Goal: Transaction & Acquisition: Purchase product/service

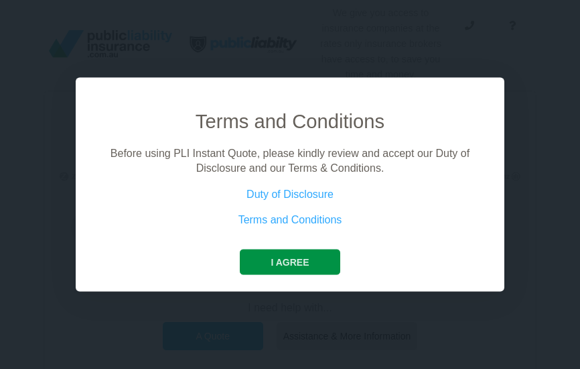
click at [297, 259] on button "I agree" at bounding box center [290, 261] width 100 height 25
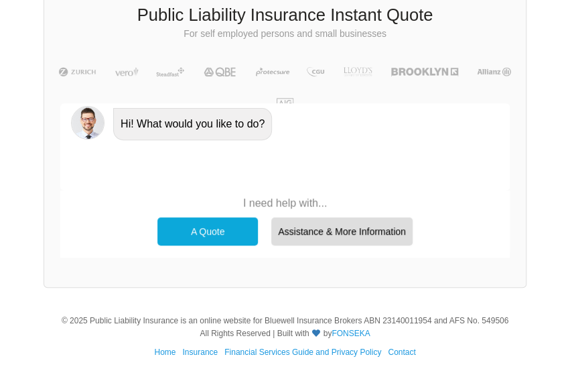
scroll to position [113, 0]
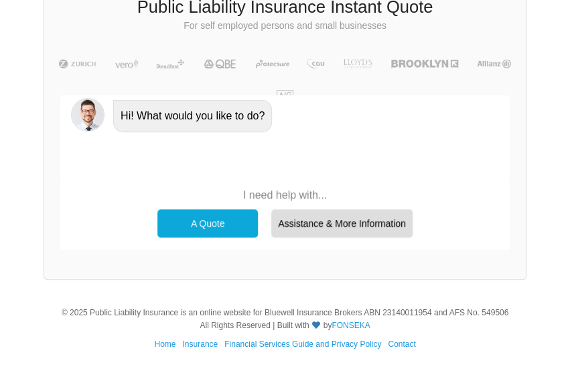
click at [225, 220] on div "A Quote" at bounding box center [207, 223] width 101 height 28
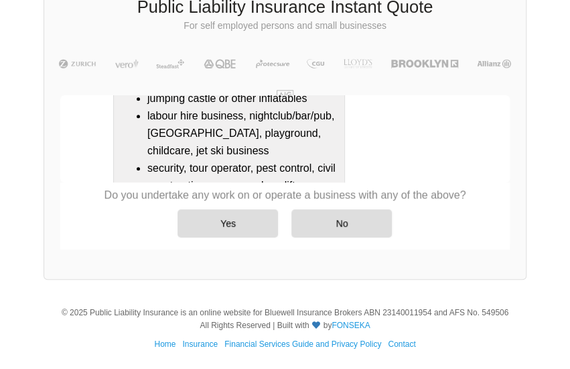
scroll to position [474, 0]
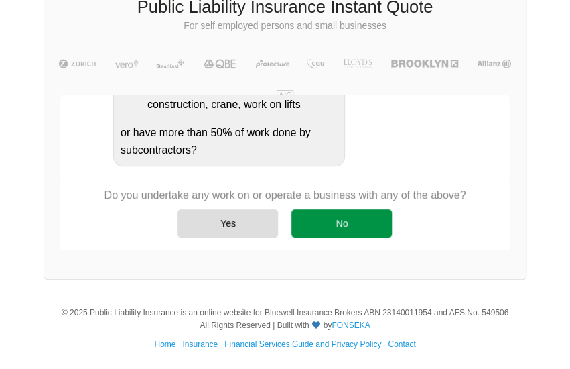
click at [342, 219] on div "No" at bounding box center [342, 223] width 101 height 28
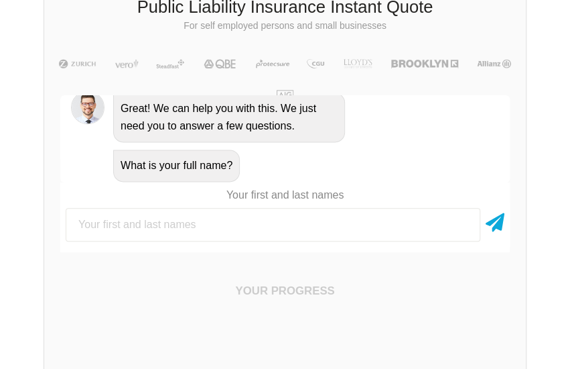
scroll to position [633, 0]
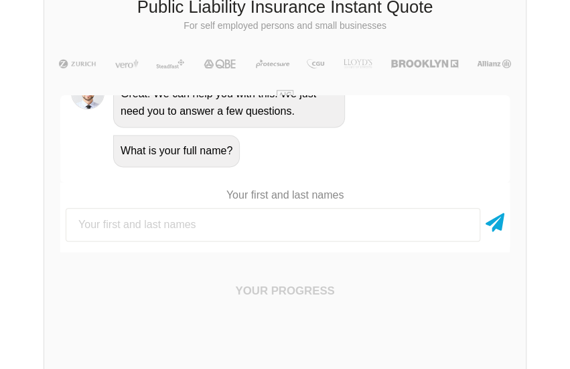
click at [243, 218] on input "text" at bounding box center [273, 225] width 415 height 34
type input "[PERSON_NAME] [PERSON_NAME]"
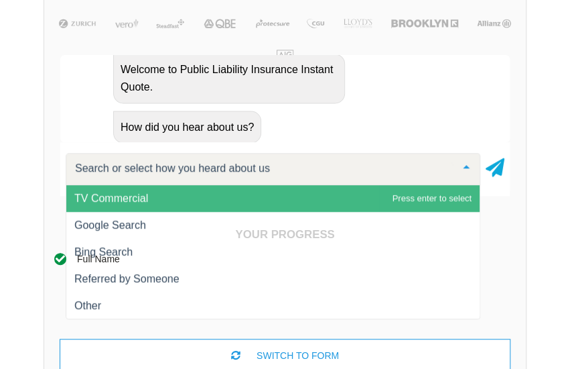
scroll to position [180, 0]
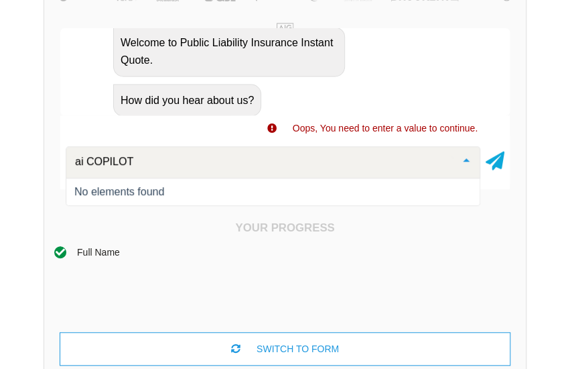
drag, startPoint x: 170, startPoint y: 166, endPoint x: 24, endPoint y: 163, distance: 146.1
click at [24, 163] on div "We give you access to insurance companies at the rates only insurance brokers h…" at bounding box center [285, 111] width 570 height 582
type input "\"
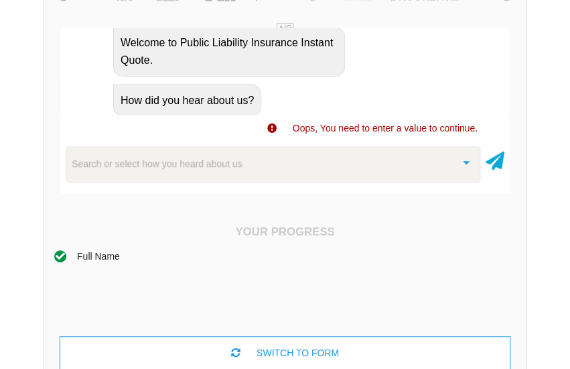
click at [123, 296] on div "Full Name" at bounding box center [285, 292] width 462 height 87
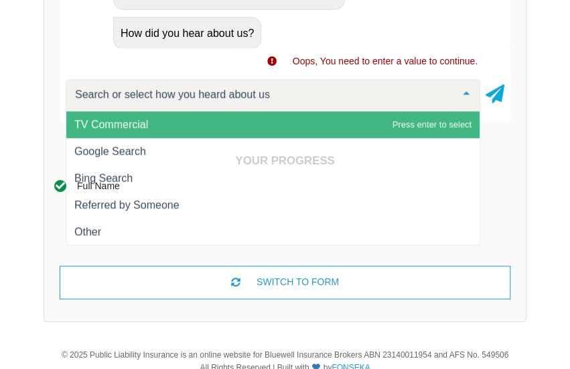
click at [94, 227] on div "Full Name" at bounding box center [285, 221] width 462 height 87
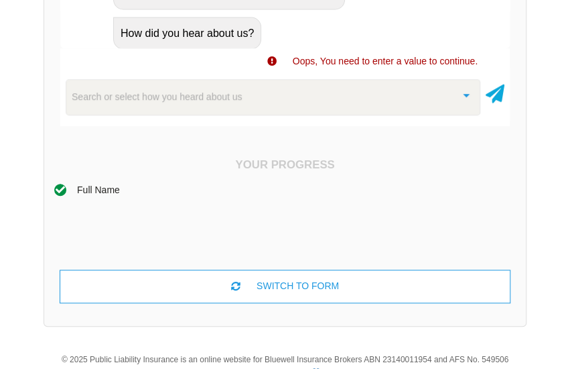
click at [467, 94] on div at bounding box center [466, 94] width 27 height 29
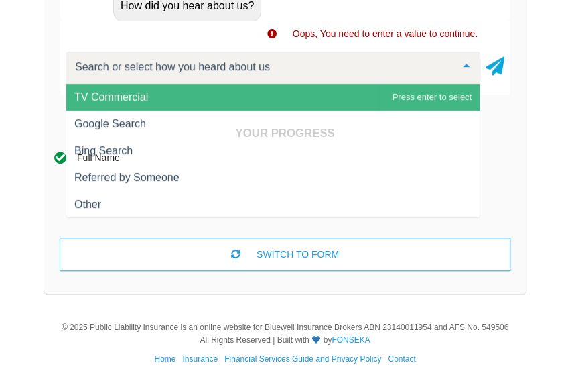
scroll to position [288, 0]
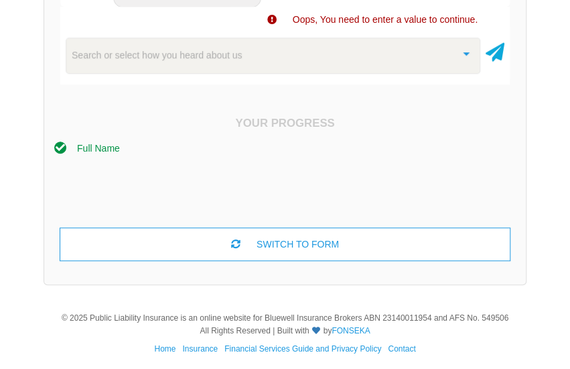
drag, startPoint x: 465, startPoint y: 179, endPoint x: 366, endPoint y: 144, distance: 105.1
click at [465, 178] on div "Full Name" at bounding box center [285, 184] width 462 height 87
click at [103, 149] on div "Full Name" at bounding box center [98, 148] width 43 height 15
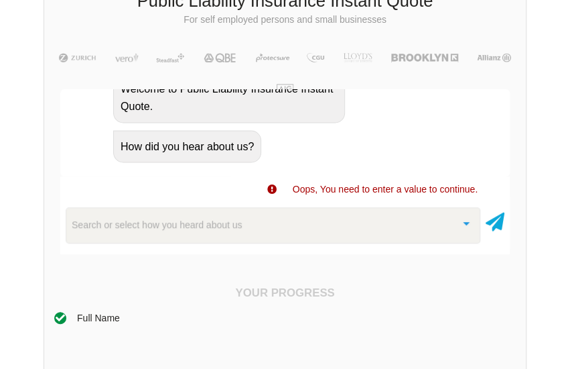
scroll to position [200, 0]
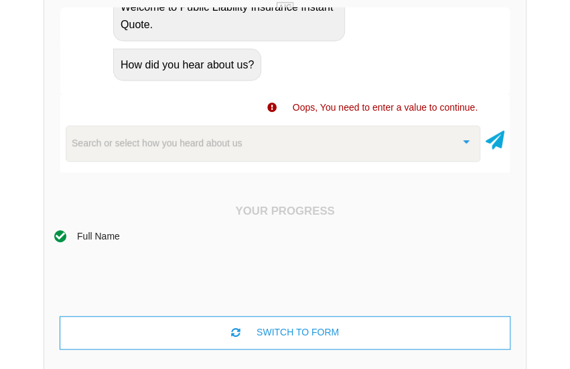
click at [375, 106] on span "Oops, You need to enter a value to continue." at bounding box center [385, 107] width 185 height 11
drag, startPoint x: 308, startPoint y: 147, endPoint x: 375, endPoint y: 147, distance: 66.4
click at [316, 147] on div "Search or select how you heard about us" at bounding box center [273, 143] width 415 height 36
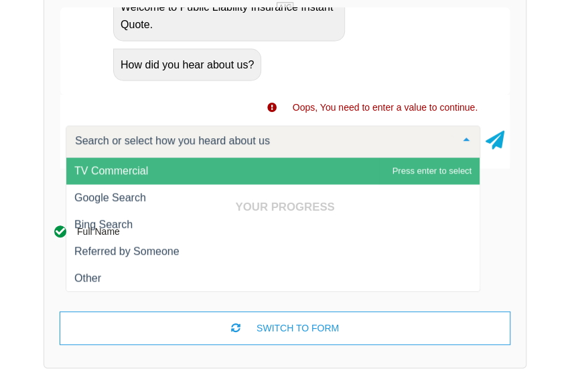
click at [121, 200] on div "Your Progress Full Name SWITCH TO FORM ×" at bounding box center [285, 272] width 482 height 176
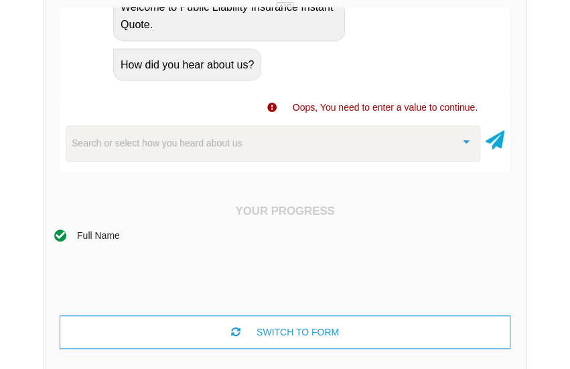
click at [92, 271] on div "Full Name" at bounding box center [285, 272] width 462 height 87
click at [193, 152] on div "Search or select how you heard about us" at bounding box center [273, 143] width 415 height 36
click at [180, 190] on div "Your Progress Full Name SWITCH TO FORM ×" at bounding box center [285, 276] width 482 height 176
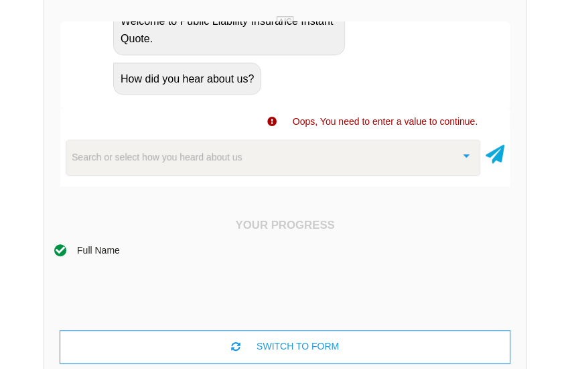
scroll to position [91, 0]
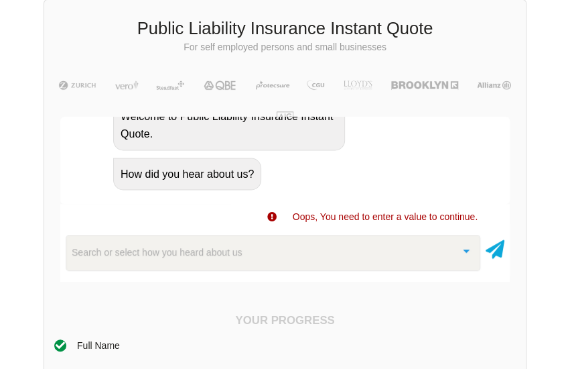
click at [229, 168] on div "How did you hear about us?" at bounding box center [187, 173] width 148 height 32
click at [300, 215] on span "Oops, You need to enter a value to continue." at bounding box center [385, 216] width 185 height 11
click at [406, 219] on span "Oops, You need to enter a value to continue." at bounding box center [385, 216] width 185 height 11
click at [468, 245] on div at bounding box center [466, 249] width 27 height 29
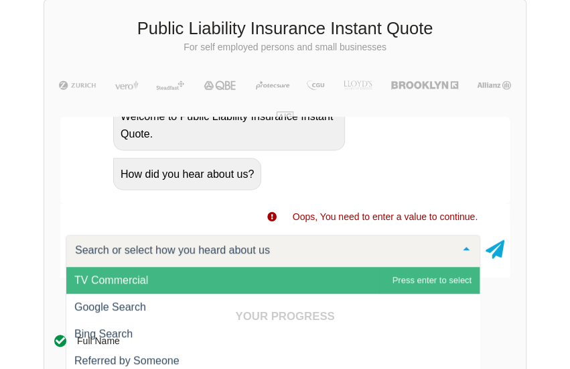
click at [450, 275] on span "TV Commercial" at bounding box center [272, 280] width 413 height 27
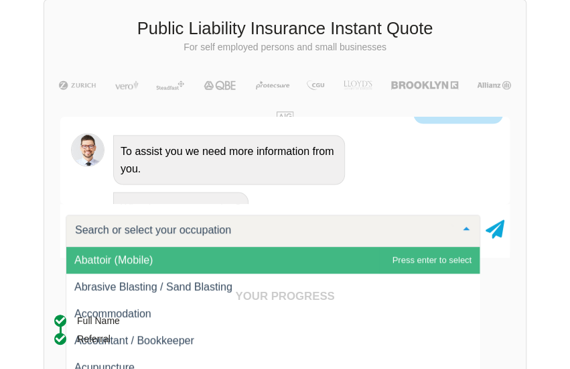
scroll to position [946, 0]
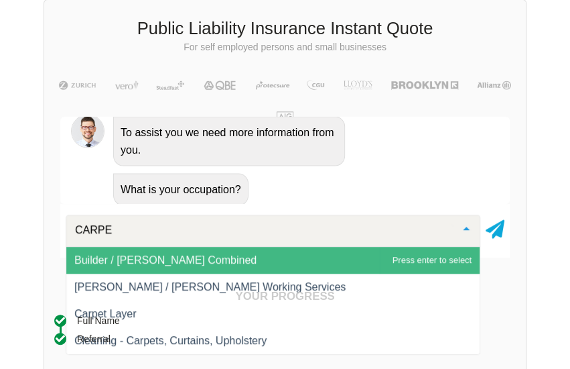
type input "CARPEN"
click at [239, 257] on span "Builder / [PERSON_NAME] Combined" at bounding box center [272, 260] width 413 height 27
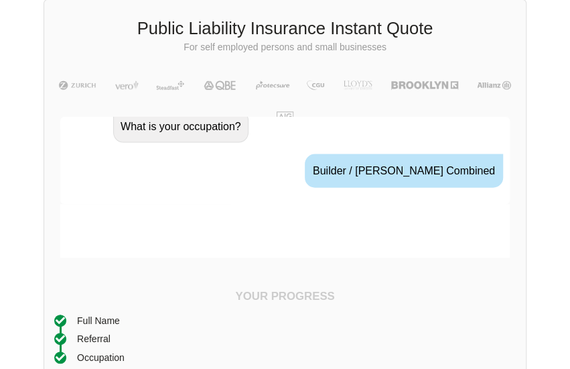
scroll to position [1052, 0]
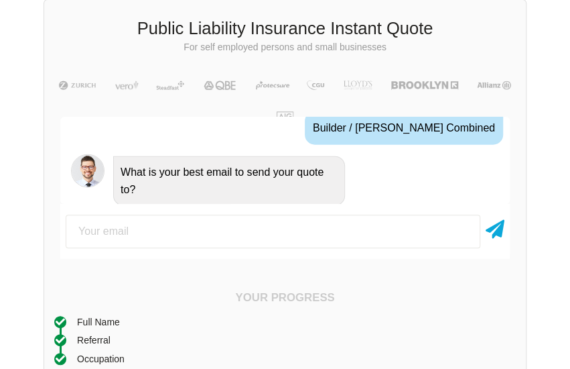
drag, startPoint x: 242, startPoint y: 243, endPoint x: 246, endPoint y: 234, distance: 9.6
click at [243, 240] on input "email" at bounding box center [273, 231] width 415 height 34
type input "[PERSON_NAME][EMAIL_ADDRESS][DOMAIN_NAME]"
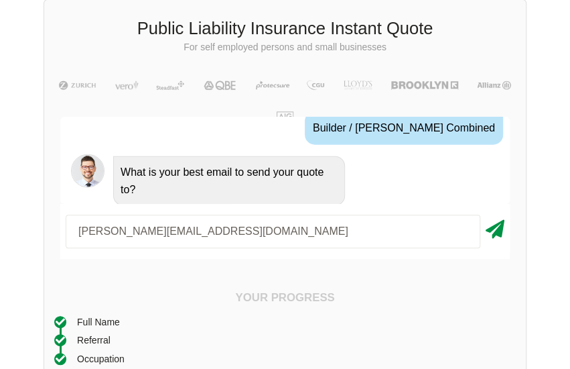
click at [496, 233] on icon at bounding box center [495, 226] width 19 height 24
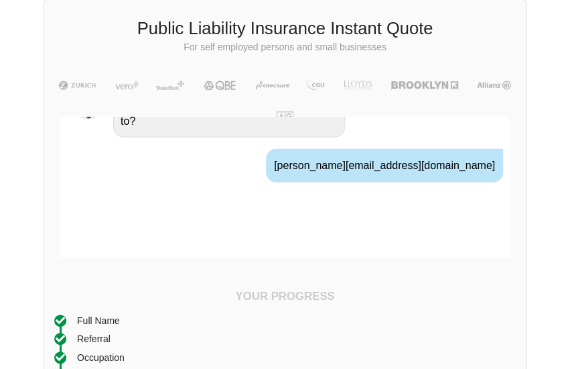
scroll to position [1140, 0]
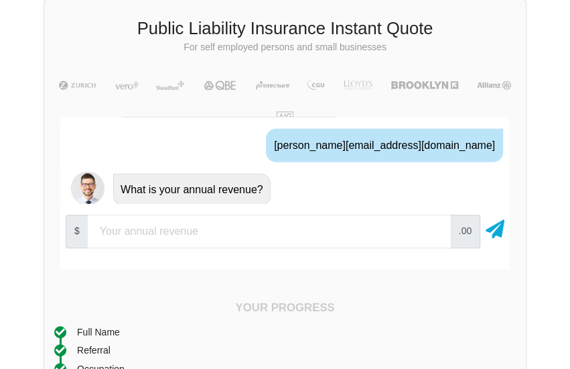
click at [259, 235] on input "number" at bounding box center [269, 231] width 363 height 34
click at [112, 229] on input "200000" at bounding box center [269, 231] width 363 height 34
click at [119, 228] on input "200000" at bounding box center [269, 231] width 363 height 34
type input "200000"
click at [496, 232] on icon at bounding box center [495, 226] width 19 height 24
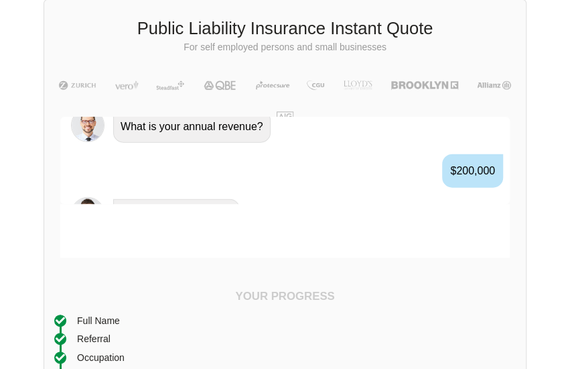
scroll to position [1228, 0]
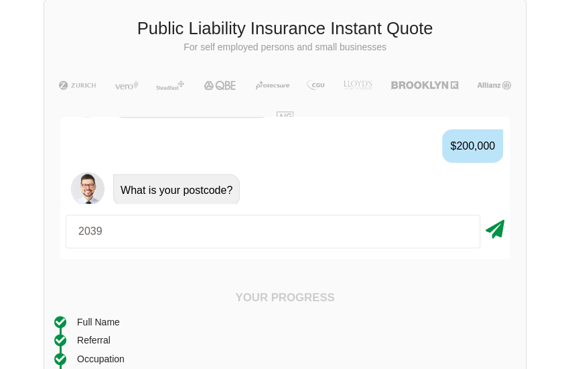
type input "2039"
click at [496, 228] on icon at bounding box center [495, 226] width 19 height 24
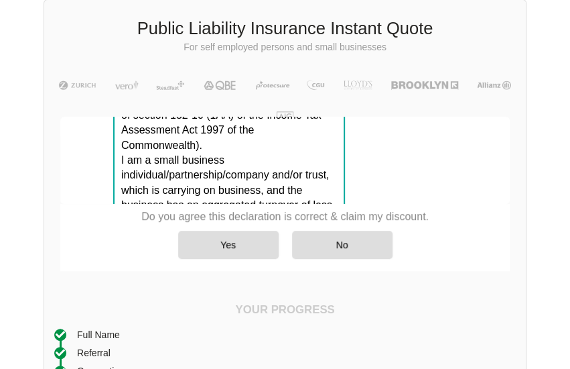
scroll to position [1543, 0]
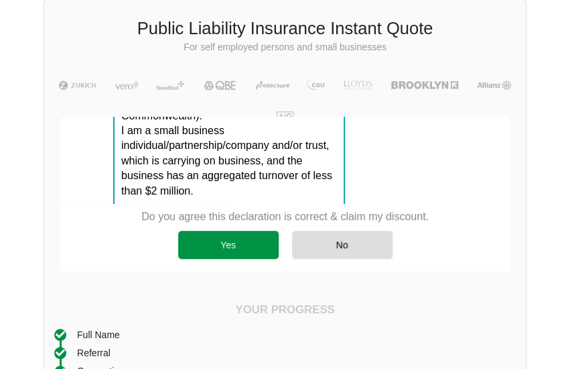
click at [221, 247] on div "Yes" at bounding box center [228, 245] width 101 height 28
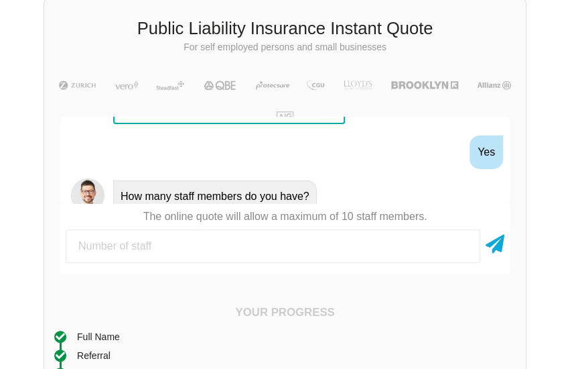
scroll to position [1631, 0]
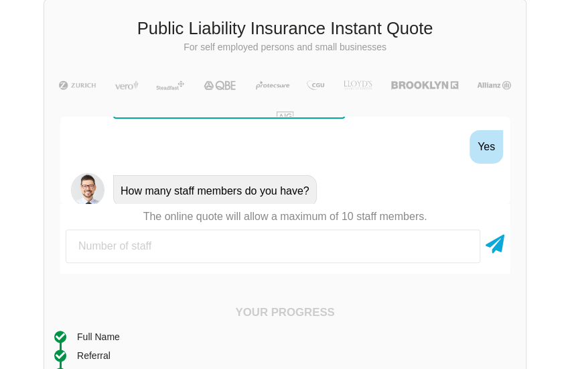
click at [272, 246] on input "number" at bounding box center [273, 246] width 415 height 34
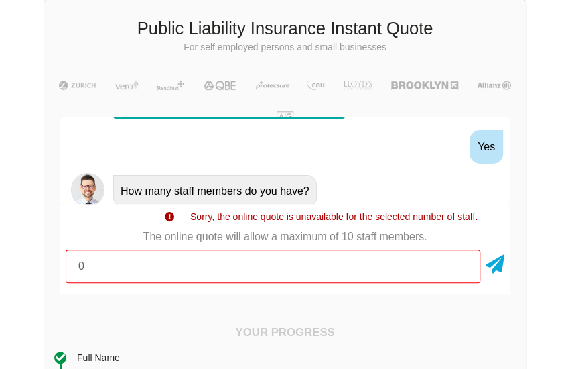
drag, startPoint x: 267, startPoint y: 263, endPoint x: 279, endPoint y: 262, distance: 12.1
click at [267, 262] on input "0" at bounding box center [273, 266] width 415 height 34
click at [460, 263] on input "1" at bounding box center [273, 266] width 415 height 34
type input "0"
click at [462, 269] on input "0" at bounding box center [273, 266] width 415 height 34
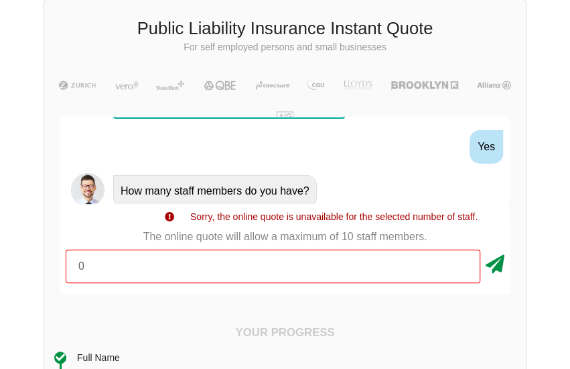
click at [491, 261] on icon at bounding box center [495, 261] width 19 height 24
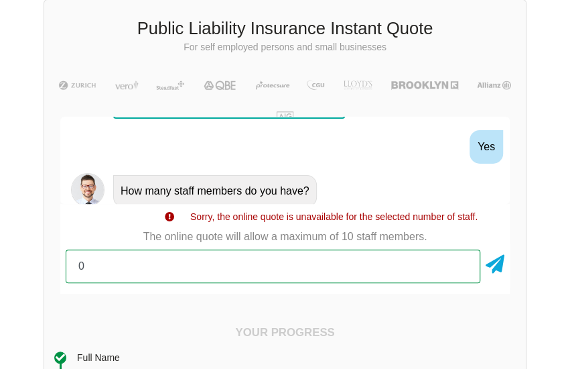
drag, startPoint x: 250, startPoint y: 255, endPoint x: 231, endPoint y: 255, distance: 18.8
click at [231, 255] on input "0" at bounding box center [273, 266] width 415 height 34
drag, startPoint x: 146, startPoint y: 259, endPoint x: 74, endPoint y: 258, distance: 71.7
click at [74, 258] on input "0" at bounding box center [273, 266] width 415 height 34
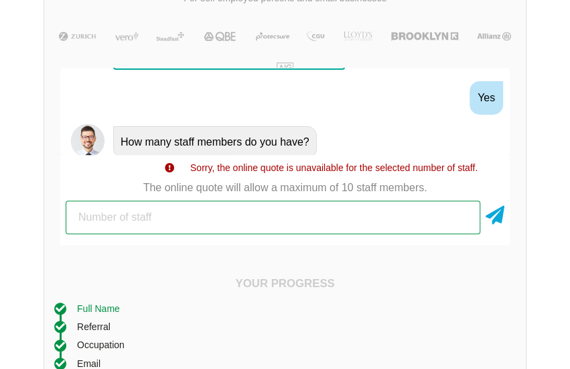
scroll to position [225, 0]
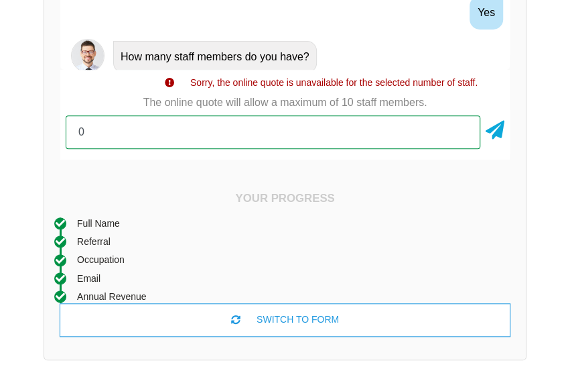
click at [460, 136] on input "0" at bounding box center [273, 132] width 415 height 34
click at [461, 129] on input "1" at bounding box center [273, 132] width 415 height 34
click at [461, 129] on input "2" at bounding box center [273, 132] width 415 height 34
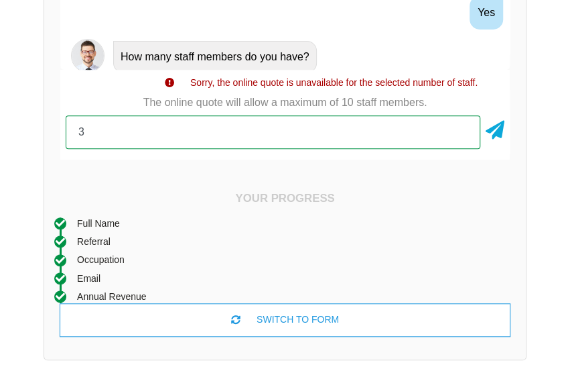
click at [461, 129] on input "3" at bounding box center [273, 132] width 415 height 34
click at [462, 139] on input "3" at bounding box center [273, 132] width 415 height 34
click at [462, 133] on input "2" at bounding box center [273, 132] width 415 height 34
click at [462, 133] on input "1" at bounding box center [273, 132] width 415 height 34
click at [462, 133] on input "0" at bounding box center [273, 132] width 415 height 34
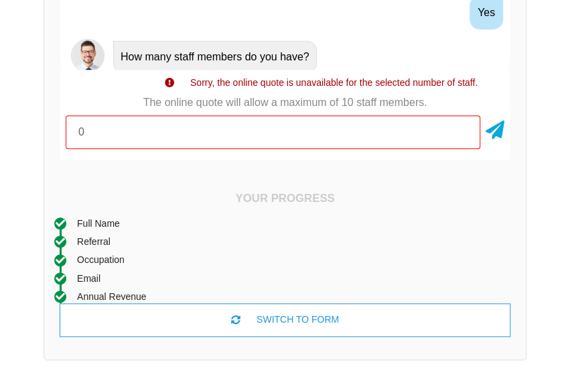
click at [508, 127] on div "0" at bounding box center [285, 132] width 450 height 44
click at [491, 130] on icon at bounding box center [495, 127] width 19 height 24
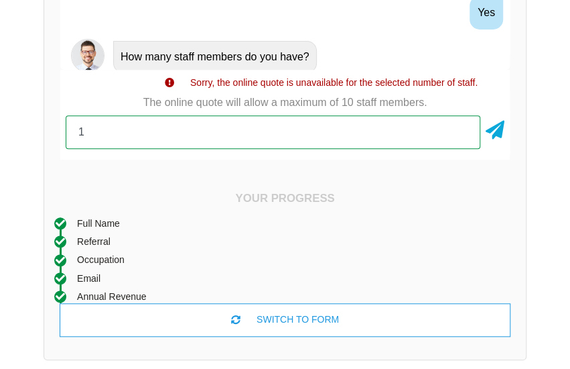
type input "1"
click at [462, 129] on input "1" at bounding box center [273, 132] width 415 height 34
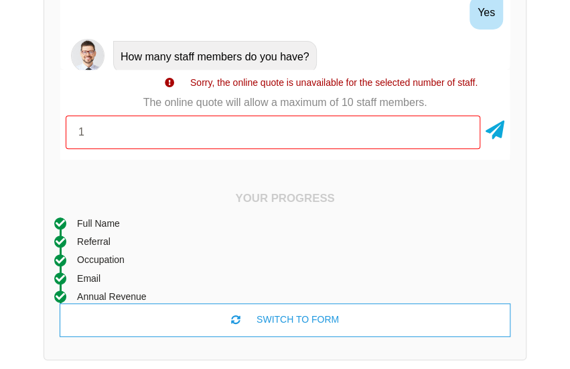
click at [497, 125] on icon at bounding box center [495, 127] width 19 height 24
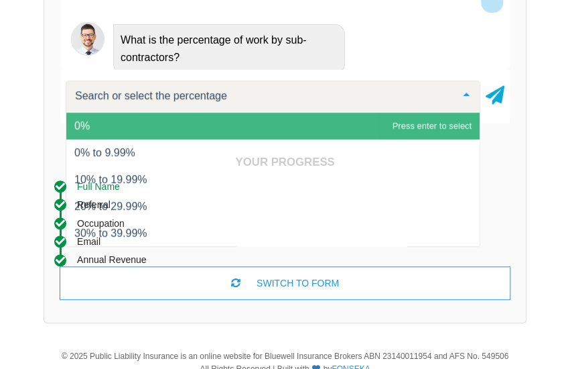
scroll to position [268, 0]
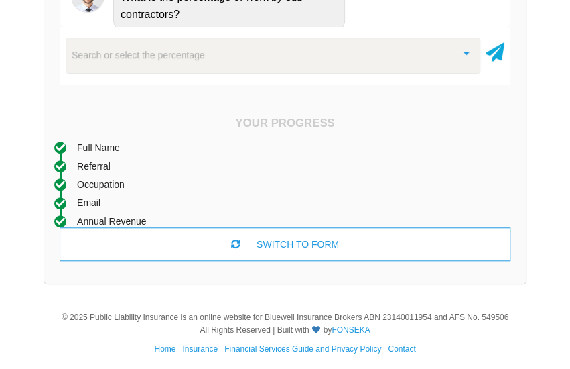
click at [146, 188] on div "Full Name Referral Occupation Email Annual Revenue Postcode Agreed to Declarati…" at bounding box center [285, 183] width 462 height 87
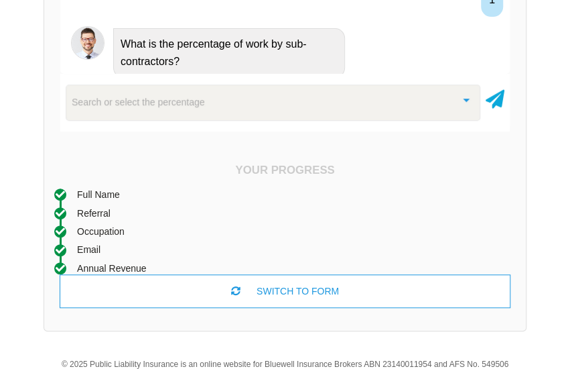
scroll to position [201, 0]
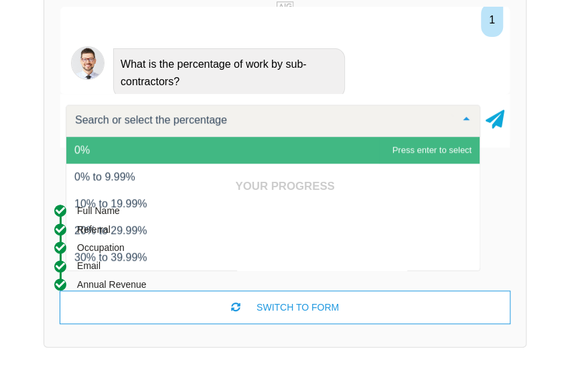
click at [245, 133] on div at bounding box center [273, 121] width 415 height 32
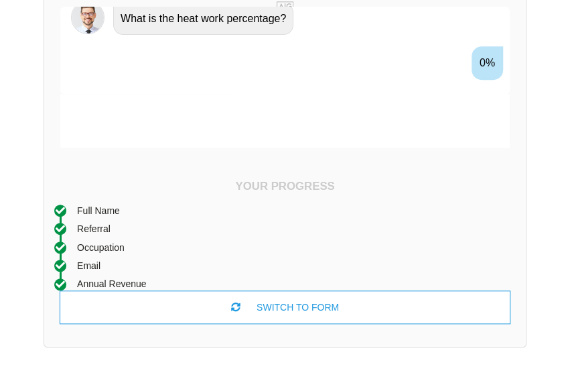
scroll to position [1912, 0]
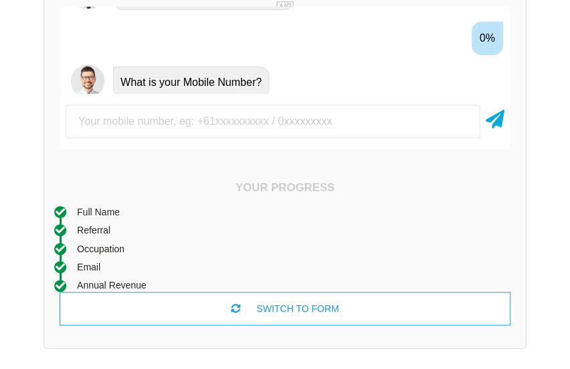
click at [279, 127] on input "text" at bounding box center [273, 122] width 415 height 34
type input "0421344670"
click at [499, 118] on icon at bounding box center [495, 117] width 19 height 24
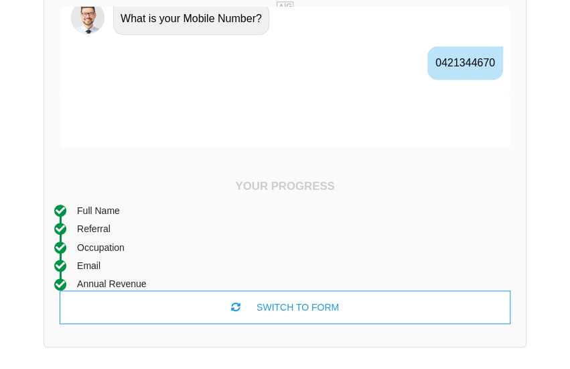
scroll to position [2000, 0]
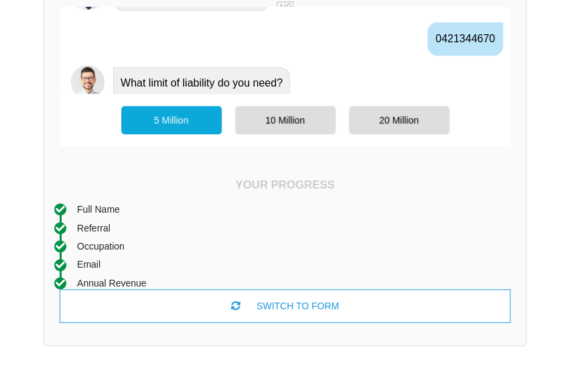
click at [168, 113] on div "5 Million" at bounding box center [171, 120] width 101 height 28
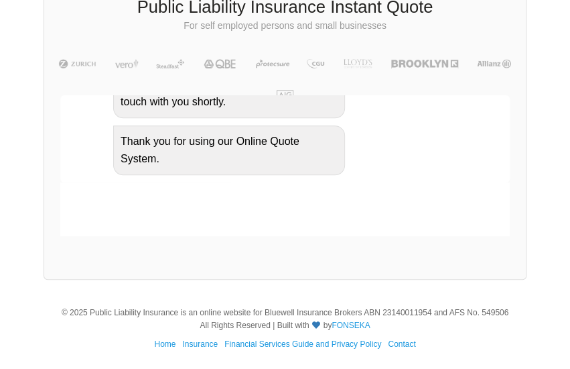
scroll to position [2228, 0]
